Goal: Information Seeking & Learning: Learn about a topic

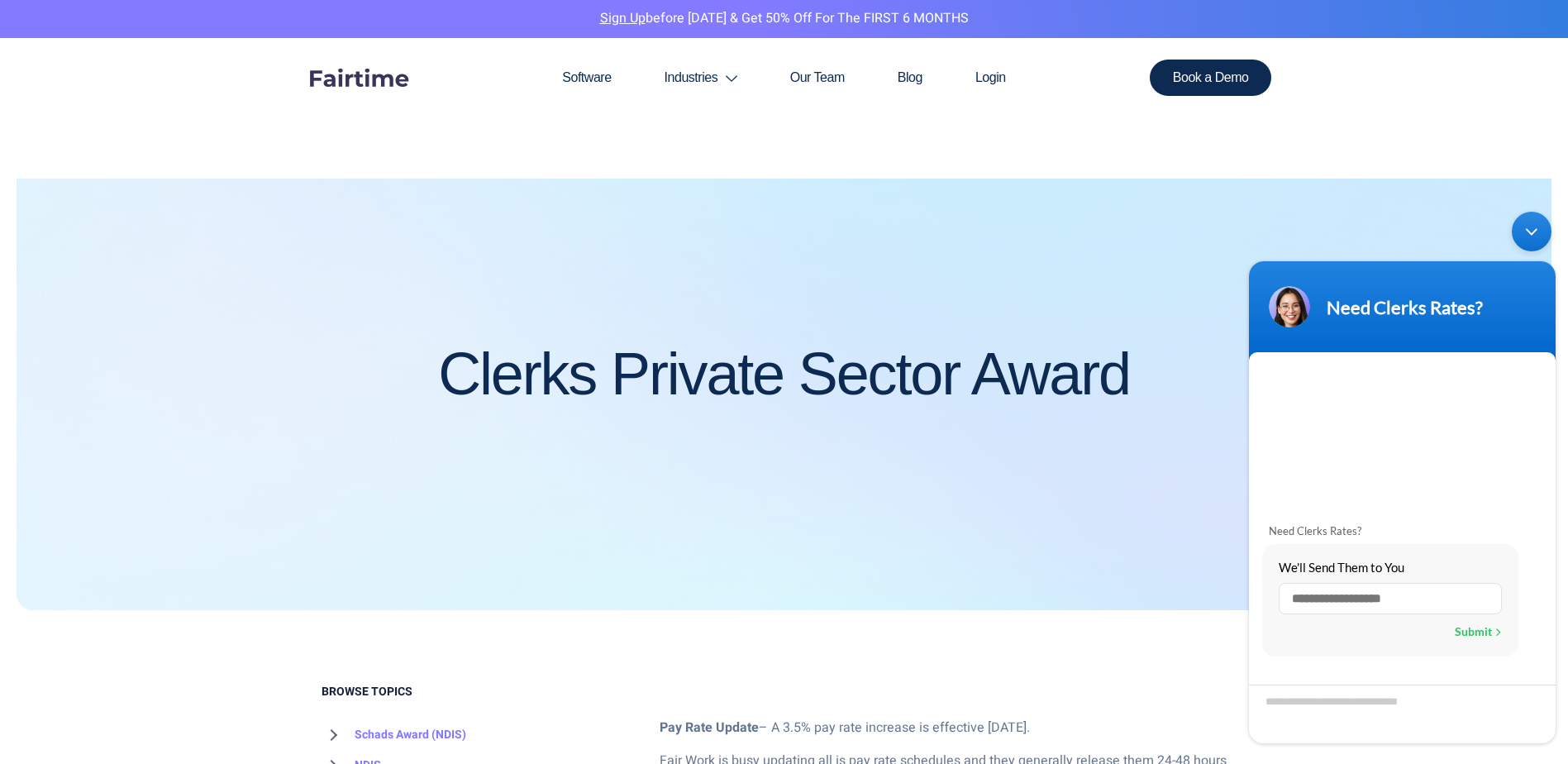
click at [719, 446] on div at bounding box center [784, 381] width 1534 height 457
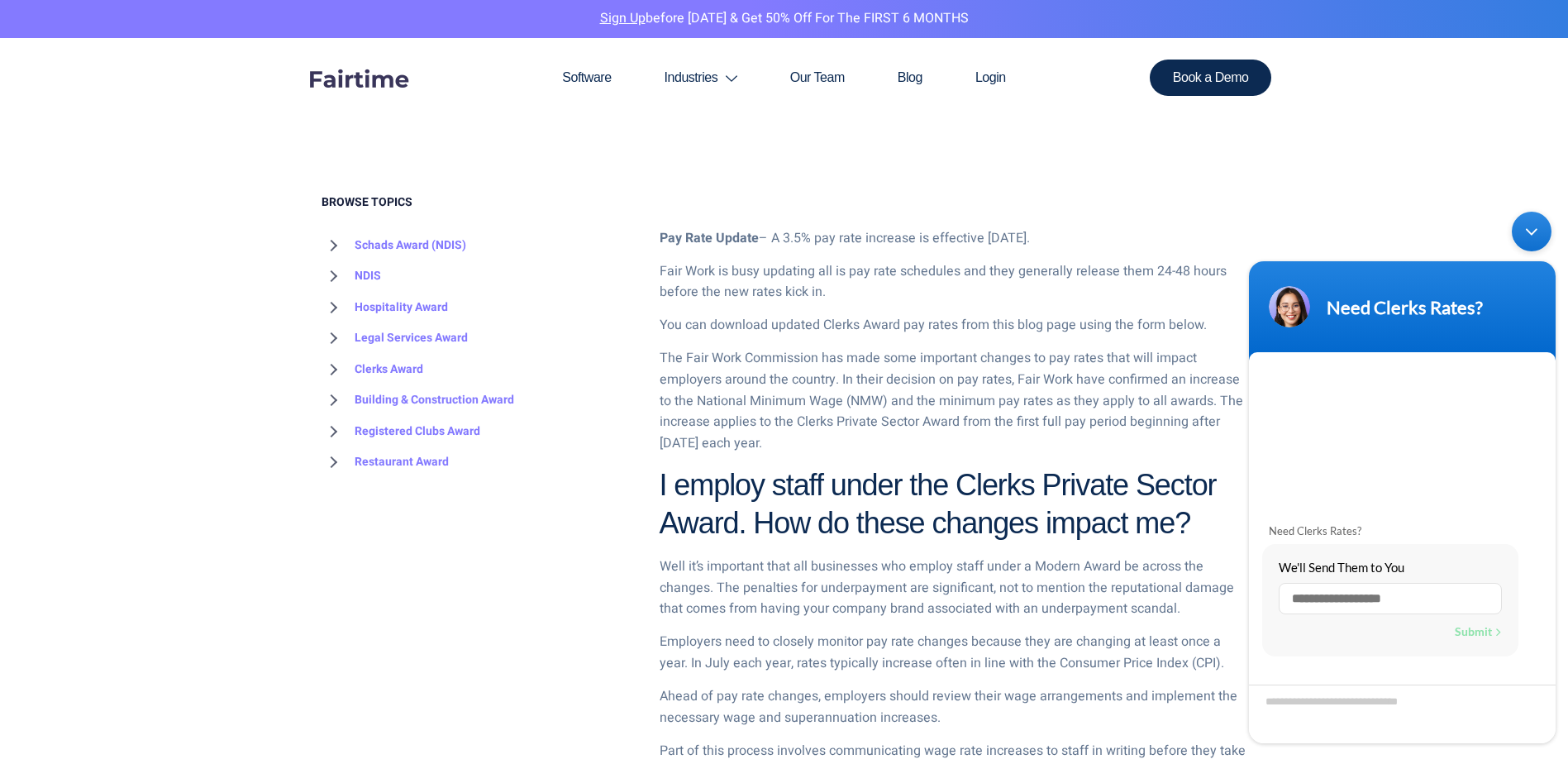
scroll to position [496, 0]
